Goal: Information Seeking & Learning: Stay updated

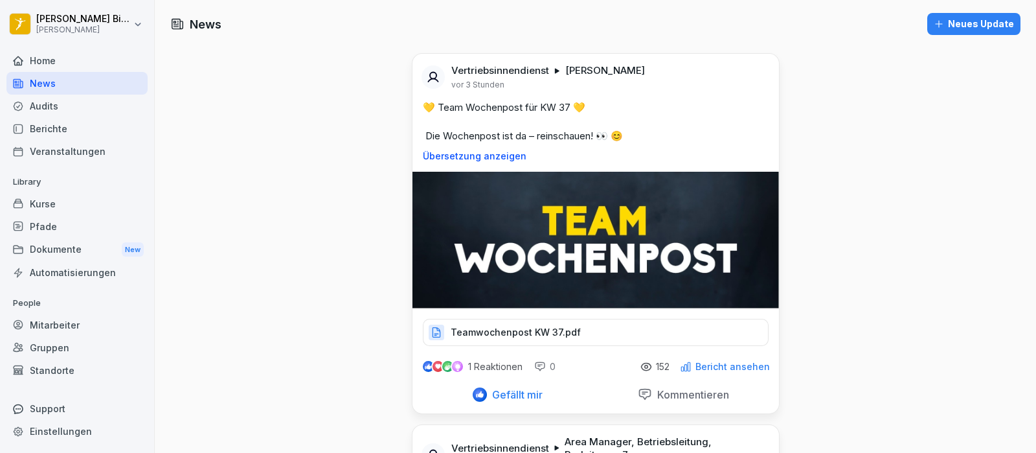
click at [977, 22] on div "Neues Update" at bounding box center [974, 24] width 80 height 14
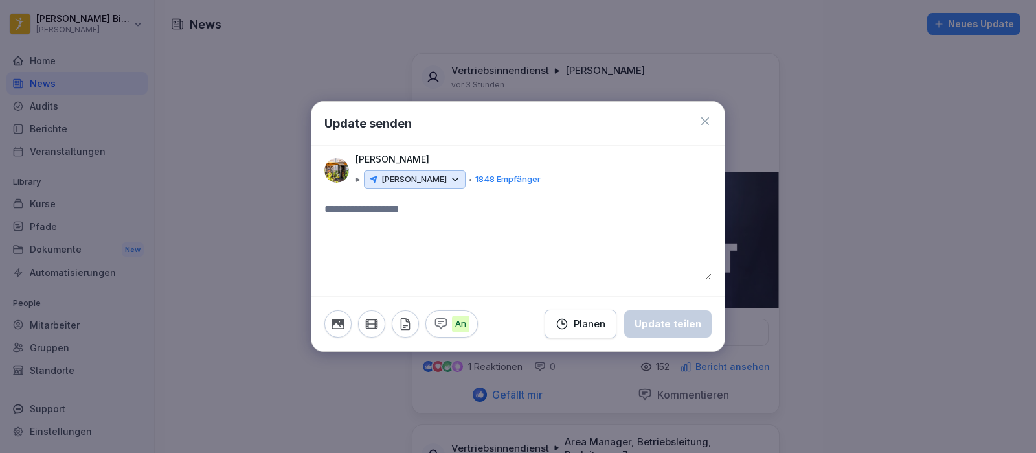
click at [708, 118] on icon at bounding box center [705, 121] width 8 height 8
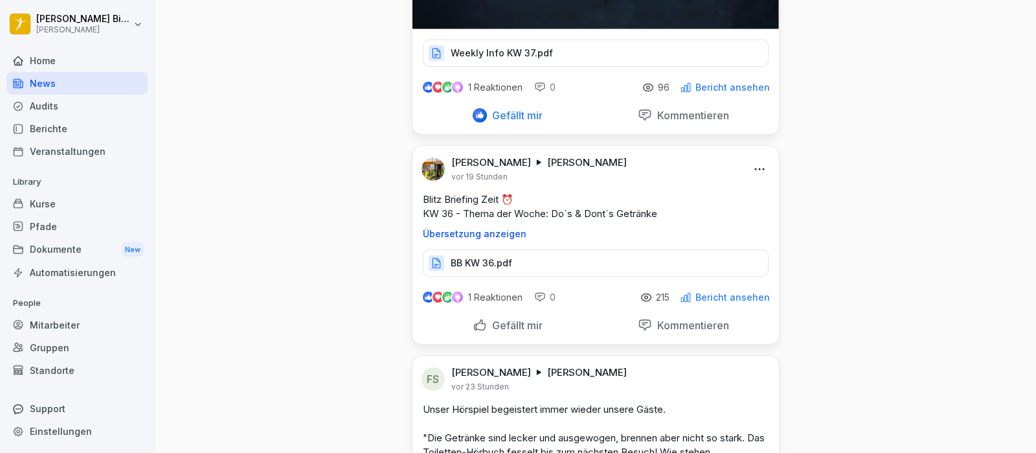
scroll to position [728, 0]
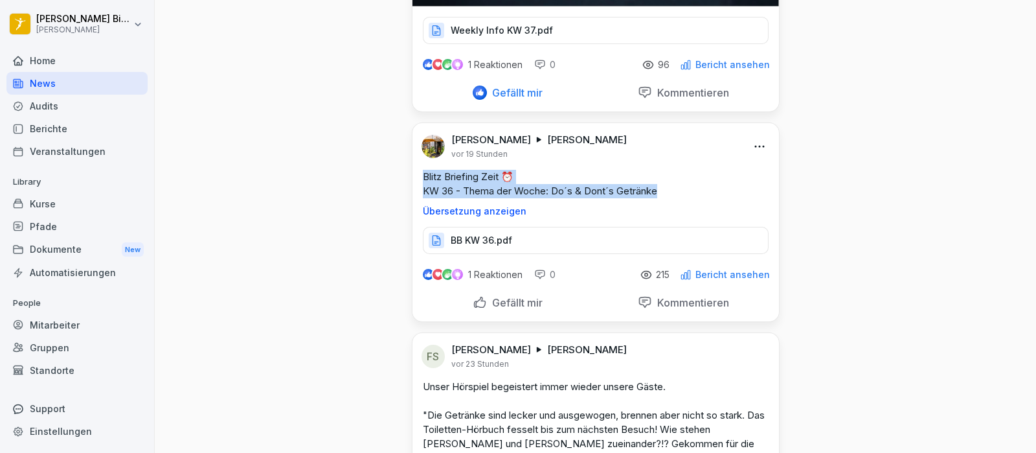
drag, startPoint x: 415, startPoint y: 173, endPoint x: 659, endPoint y: 193, distance: 244.9
click at [659, 193] on div "Blitz Briefing Zeit ⏰ KW 36 - Thema der Woche: Do´s & Dont´s Getränke Übersetzu…" at bounding box center [595, 193] width 366 height 47
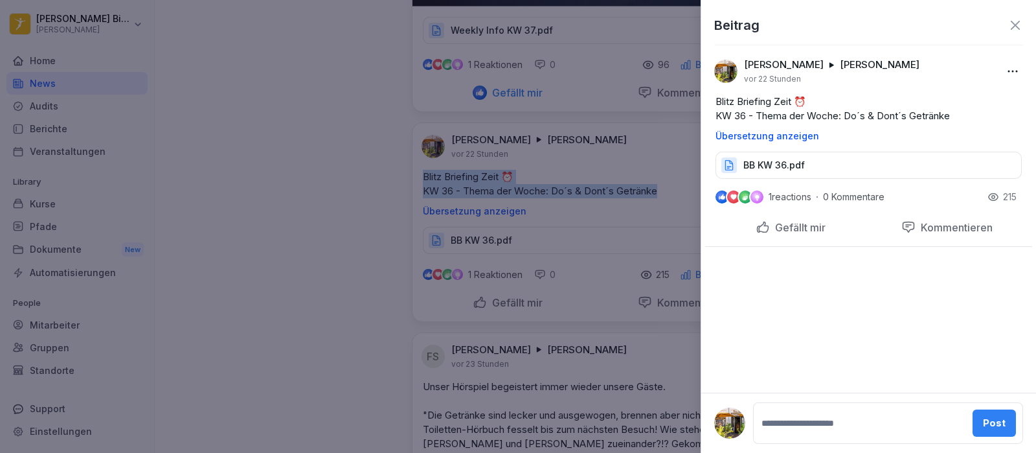
copy p "Blitz Briefing Zeit ⏰ KW 36 - Thema der Woche: Do´s & Dont´s Getränke"
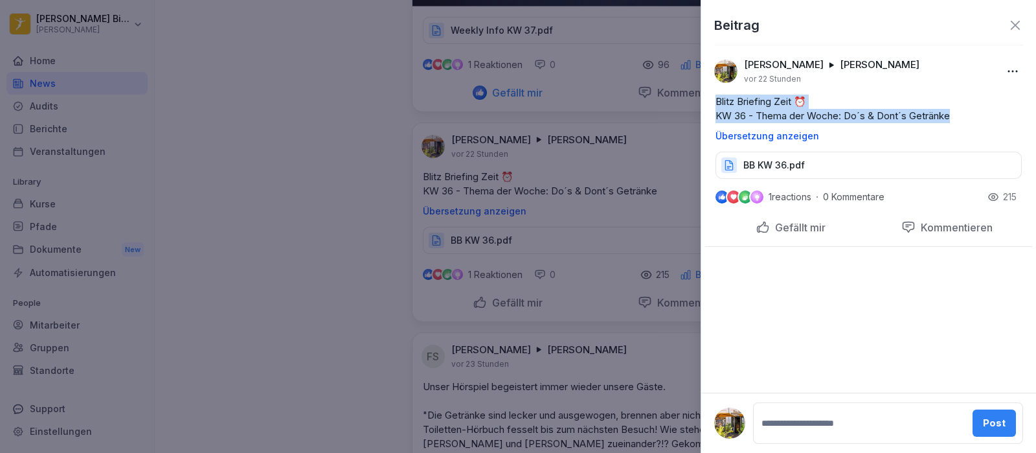
drag, startPoint x: 955, startPoint y: 118, endPoint x: 706, endPoint y: 98, distance: 249.4
click at [706, 98] on div "Blitz Briefing Zeit ⏰ KW 36 - Thema der Woche: Do´s & Dont´s Getränke Übersetzu…" at bounding box center [868, 118] width 327 height 47
copy p "Blitz Briefing Zeit ⏰ KW 36 - Thema der Woche: Do´s & Dont´s Getränke"
click at [660, 146] on div at bounding box center [518, 226] width 1036 height 453
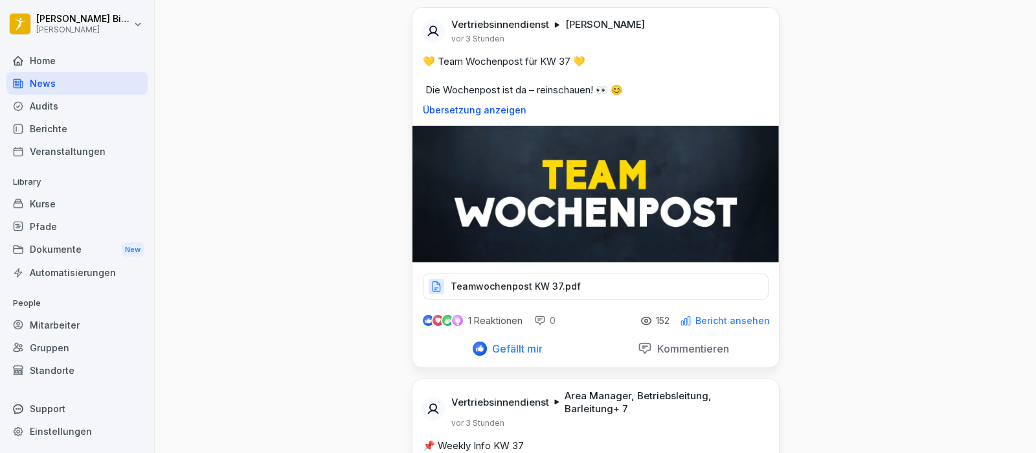
scroll to position [0, 0]
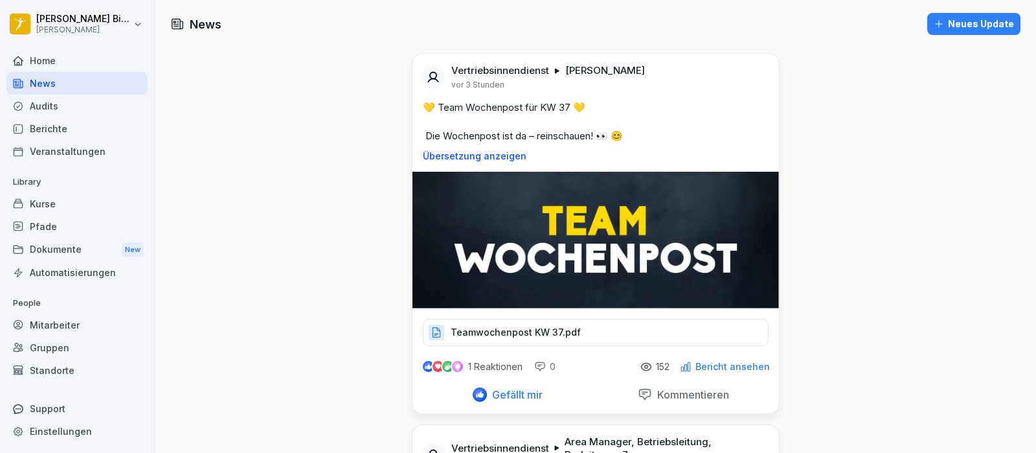
click at [991, 23] on div "Neues Update" at bounding box center [974, 24] width 80 height 14
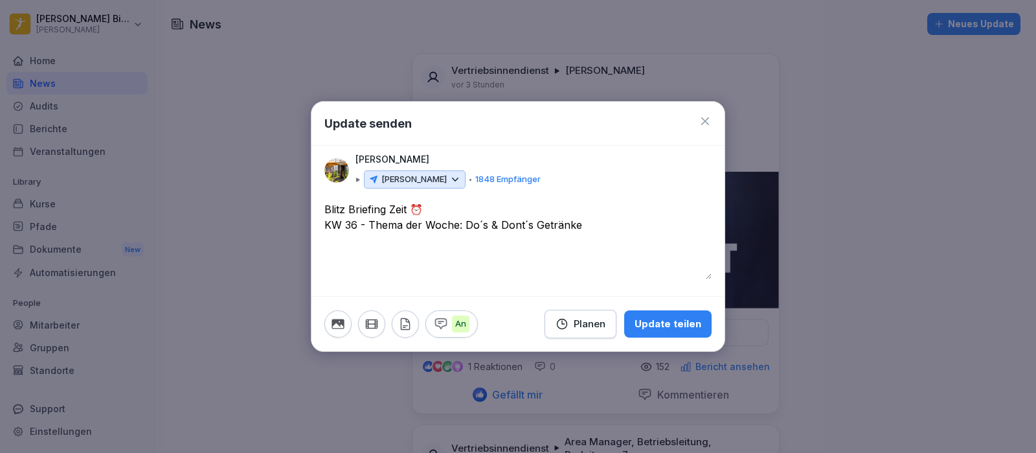
click at [355, 227] on textarea "**********" at bounding box center [517, 240] width 387 height 78
drag, startPoint x: 583, startPoint y: 221, endPoint x: 534, endPoint y: 229, distance: 49.2
click at [534, 229] on textarea "**********" at bounding box center [517, 240] width 387 height 78
type textarea "**********"
click at [567, 318] on icon "button" at bounding box center [562, 323] width 13 height 13
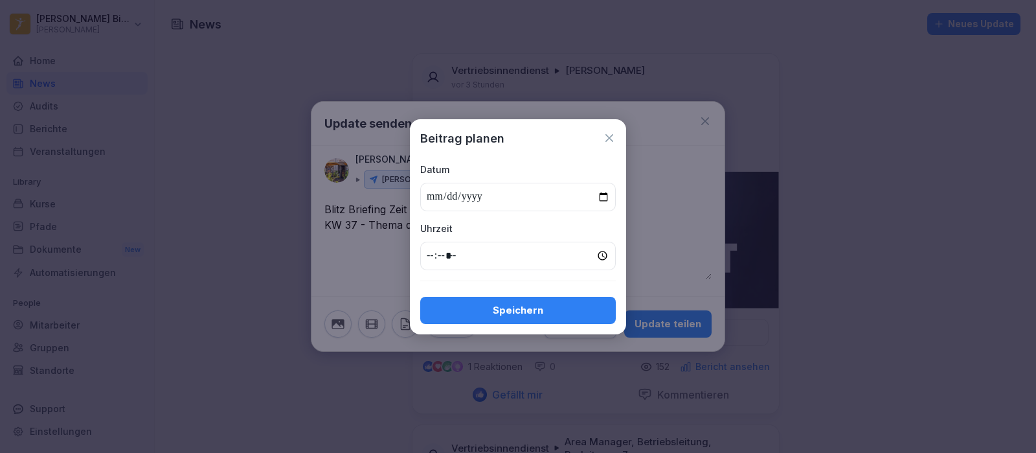
click at [600, 194] on input "date" at bounding box center [518, 197] width 196 height 28
type input "**********"
click at [431, 253] on input "time" at bounding box center [518, 256] width 196 height 28
type input "*****"
click at [471, 310] on div "Speichern" at bounding box center [518, 310] width 175 height 14
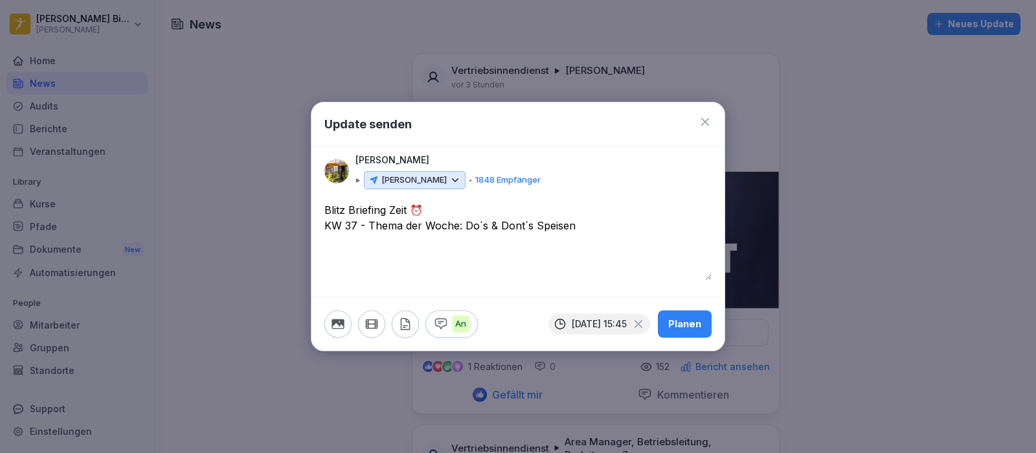
click at [401, 326] on icon "button" at bounding box center [405, 324] width 14 height 14
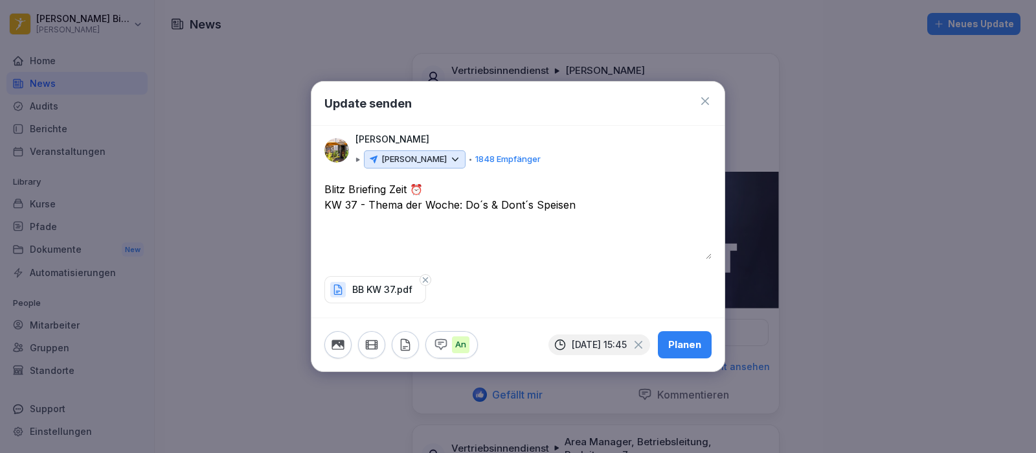
click at [700, 344] on div "Planen" at bounding box center [684, 344] width 33 height 14
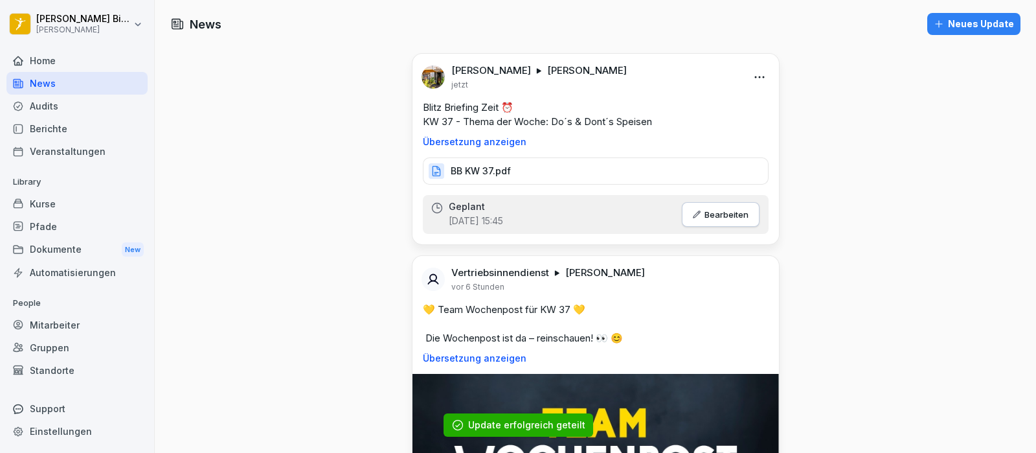
click at [45, 245] on div "Dokumente New" at bounding box center [76, 250] width 141 height 24
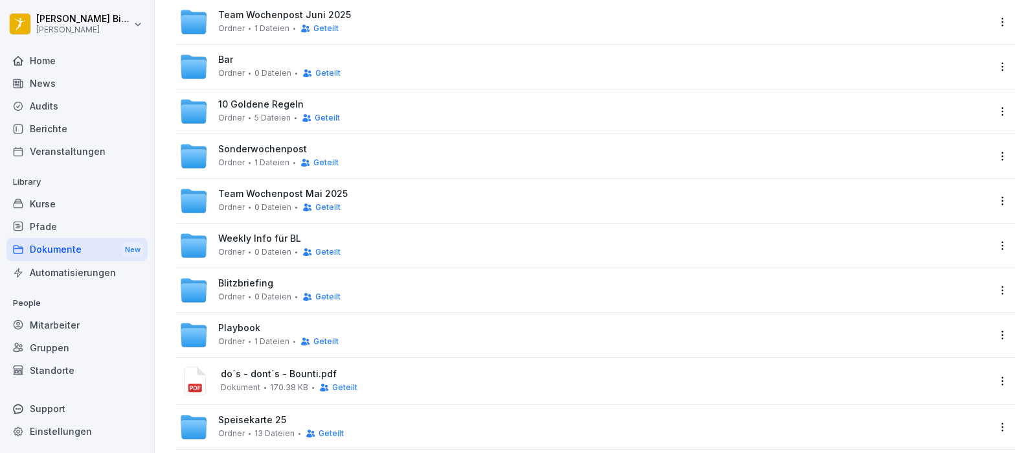
scroll to position [434, 0]
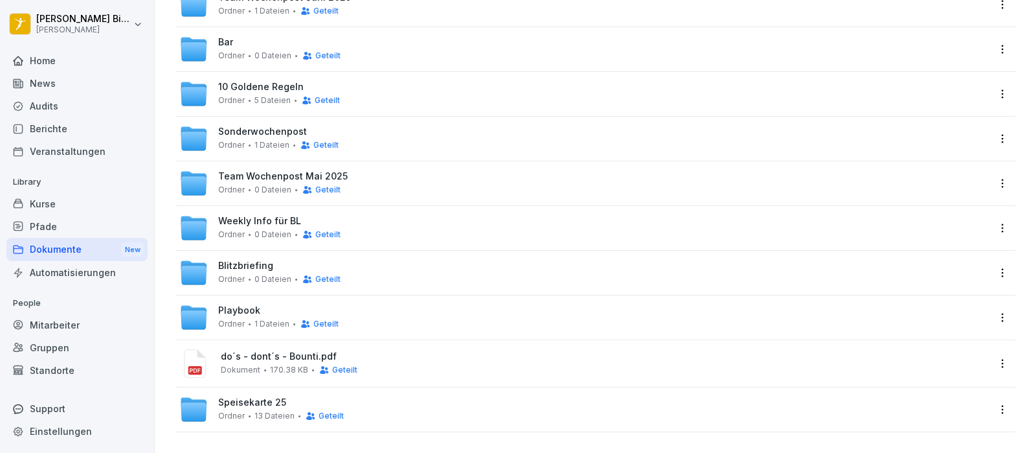
click at [256, 260] on span "Blitzbriefing" at bounding box center [245, 265] width 55 height 11
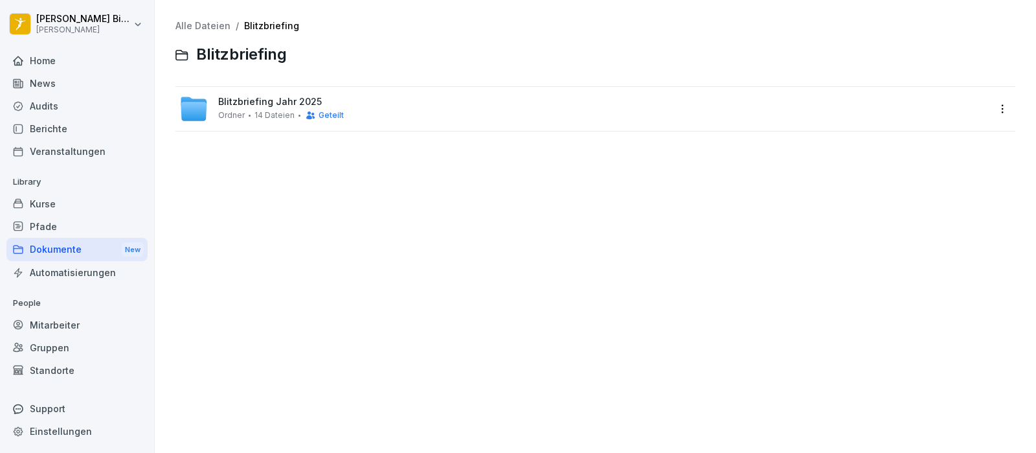
click at [234, 100] on span "Blitzbriefing Jahr 2025" at bounding box center [270, 101] width 104 height 11
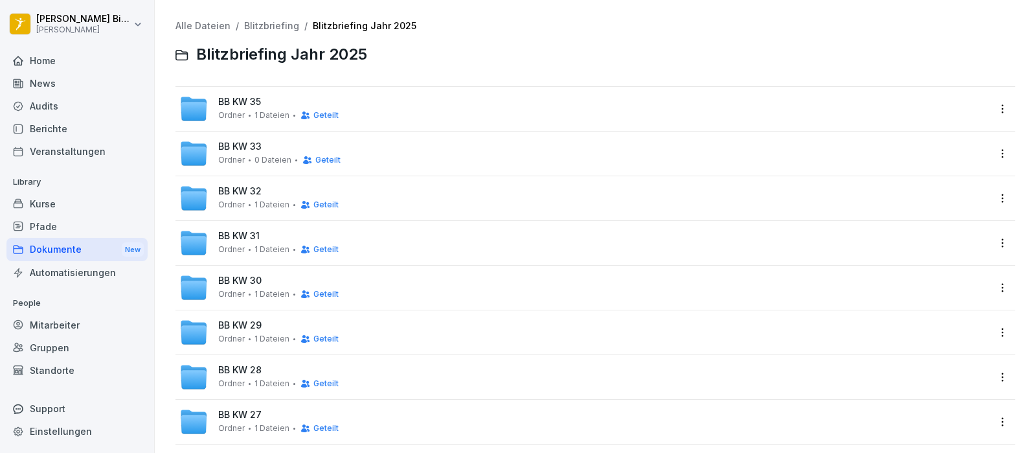
click at [642, 41] on div at bounding box center [695, 54] width 640 height 31
click at [477, 117] on div "BB KW 35 Ordner 1 Dateien Geteilt" at bounding box center [583, 109] width 809 height 28
